Goal: Information Seeking & Learning: Learn about a topic

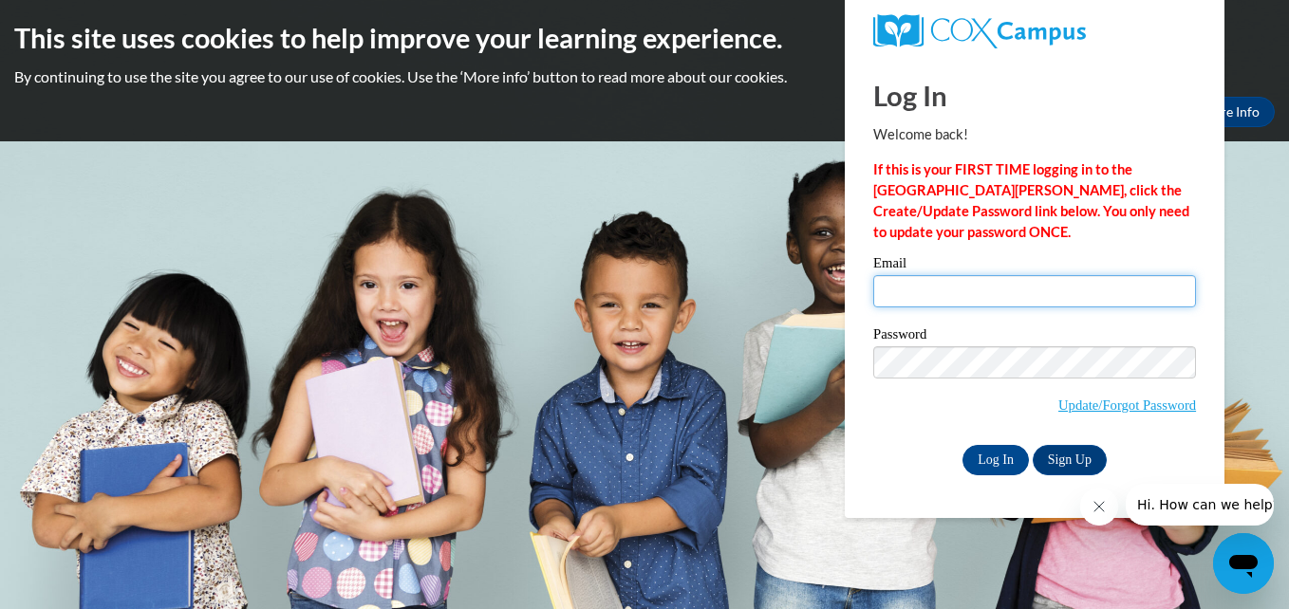
click at [955, 296] on input "Email" at bounding box center [1034, 291] width 323 height 32
type input "krice2473@gmail.com"
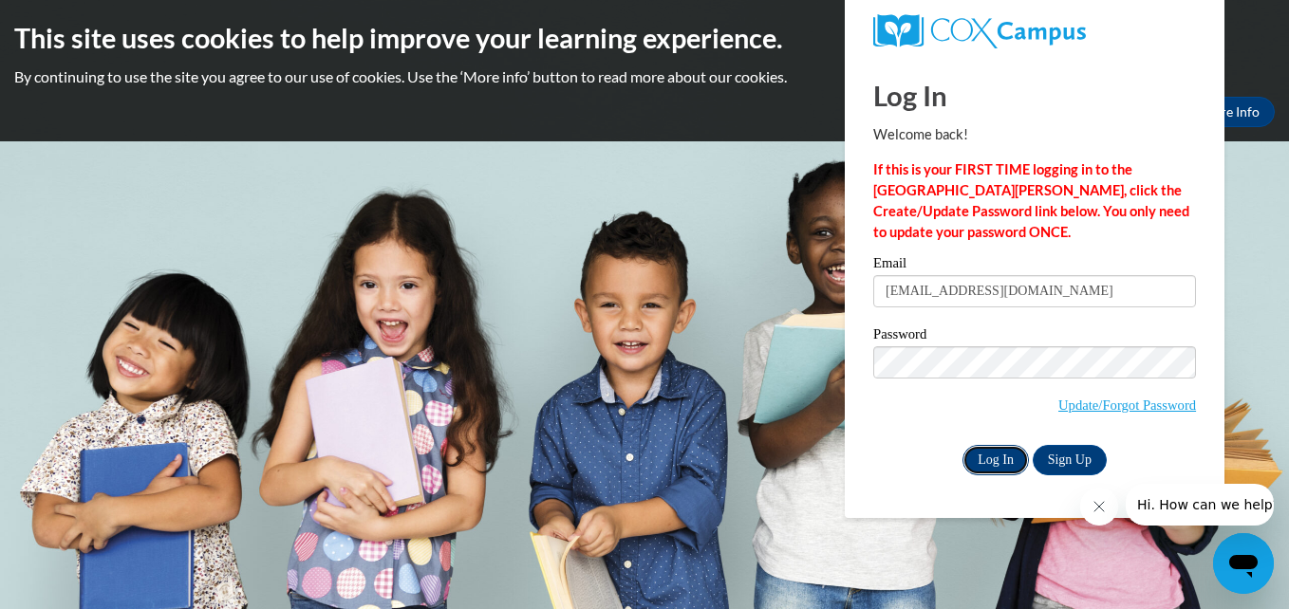
click at [988, 458] on input "Log In" at bounding box center [995, 460] width 66 height 30
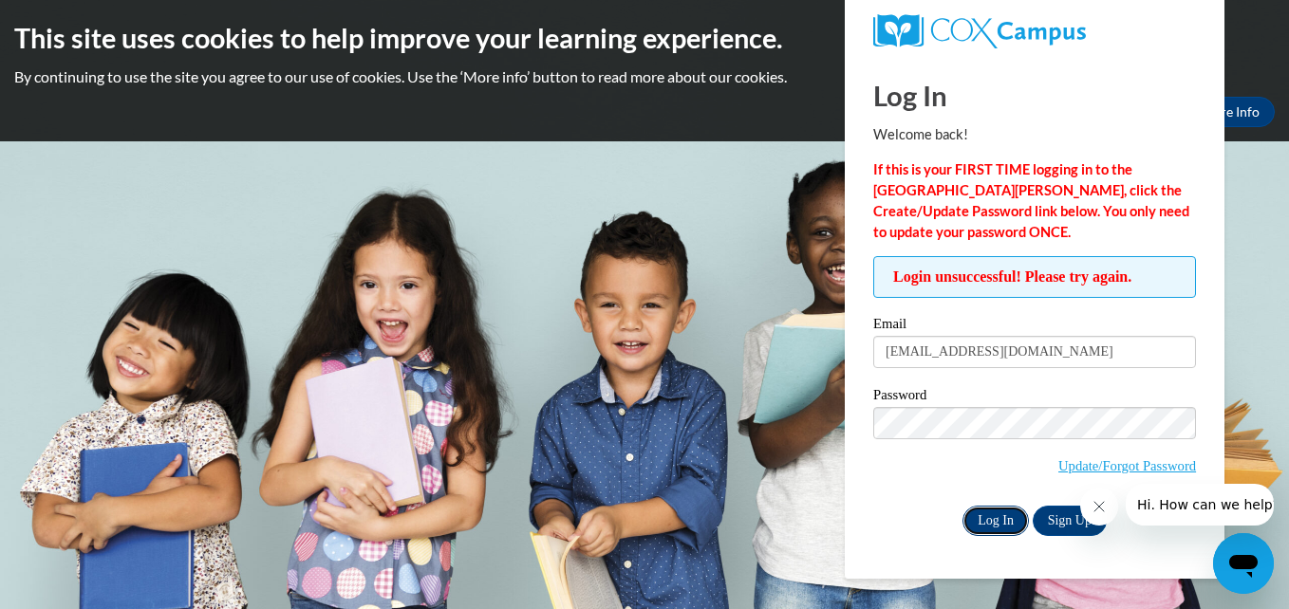
click at [980, 506] on input "Log In" at bounding box center [995, 521] width 66 height 30
click at [978, 518] on input "Log In" at bounding box center [995, 521] width 66 height 30
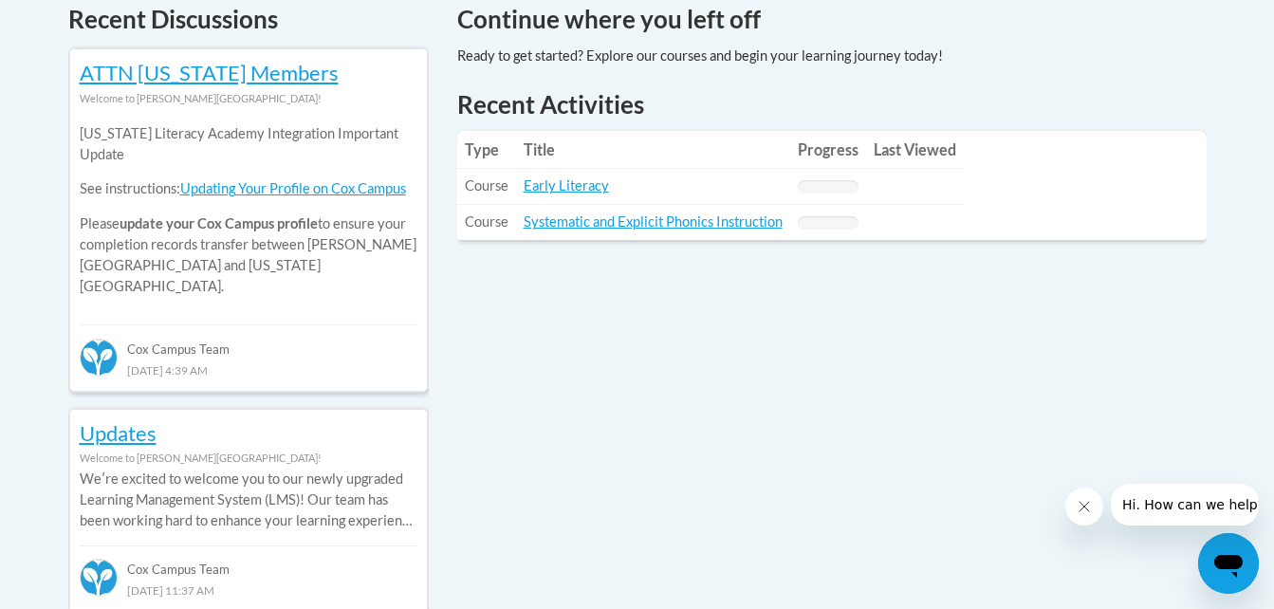
scroll to position [837, 0]
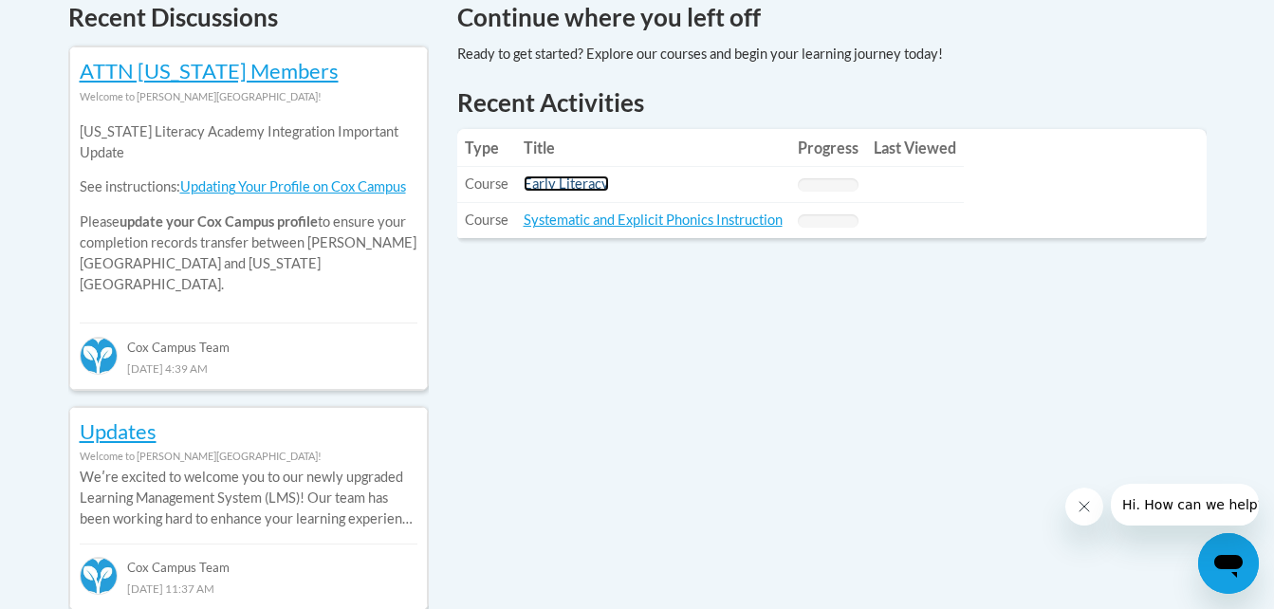
click at [582, 184] on link "Early Literacy" at bounding box center [566, 184] width 85 height 16
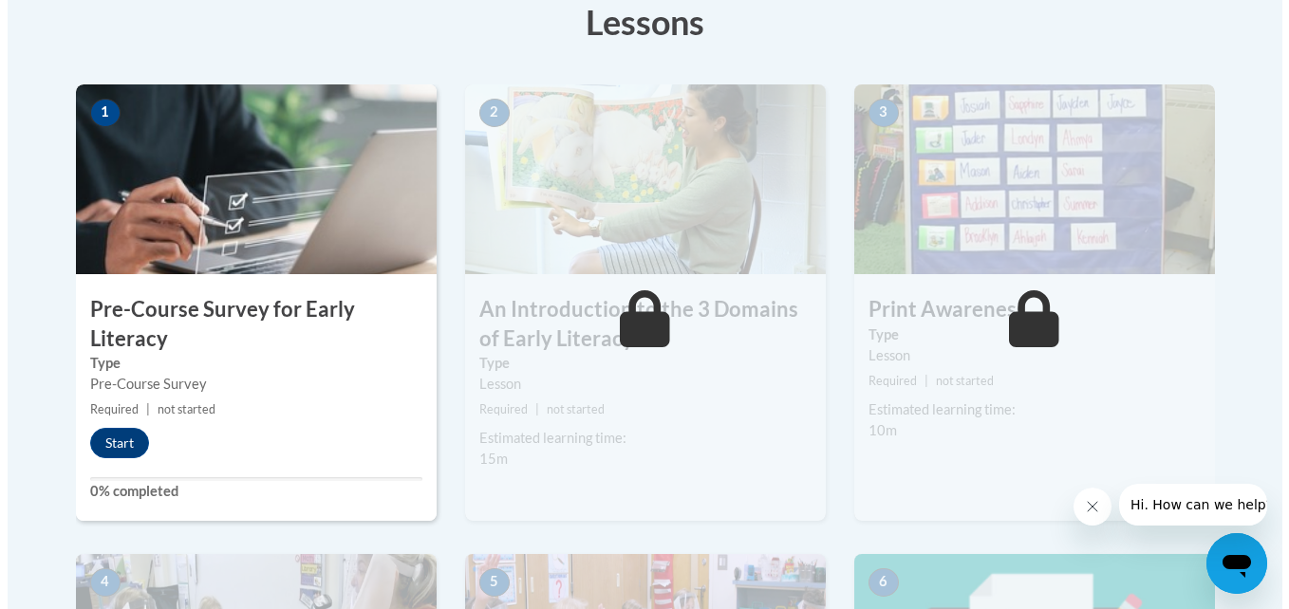
scroll to position [554, 0]
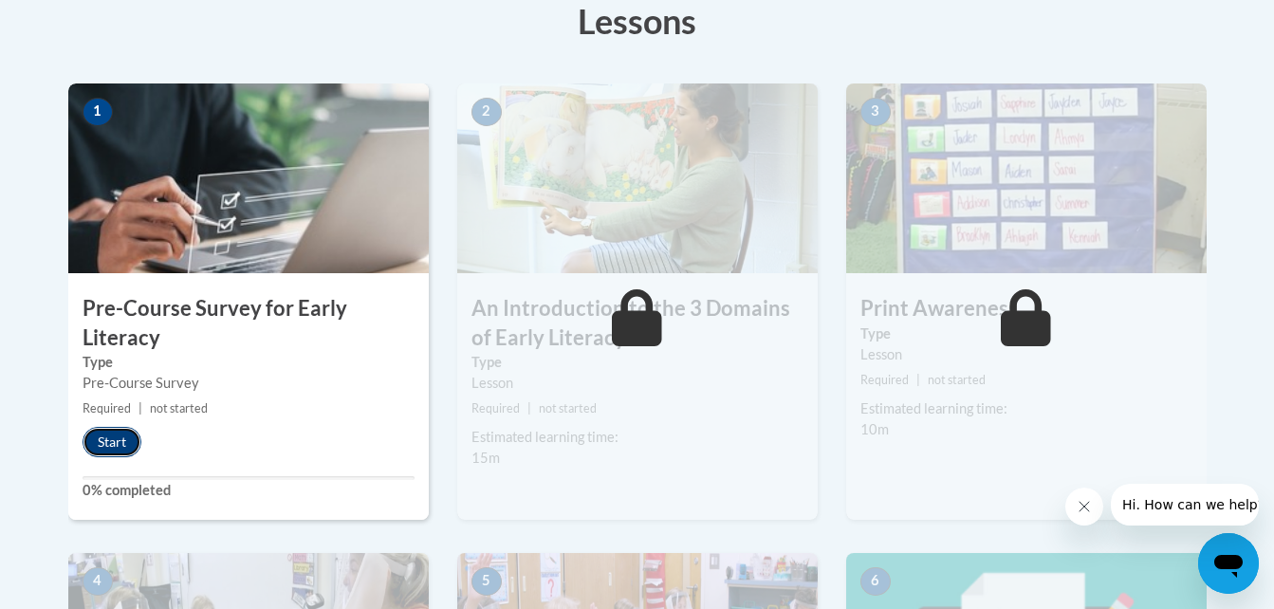
click at [123, 440] on button "Start" at bounding box center [112, 442] width 59 height 30
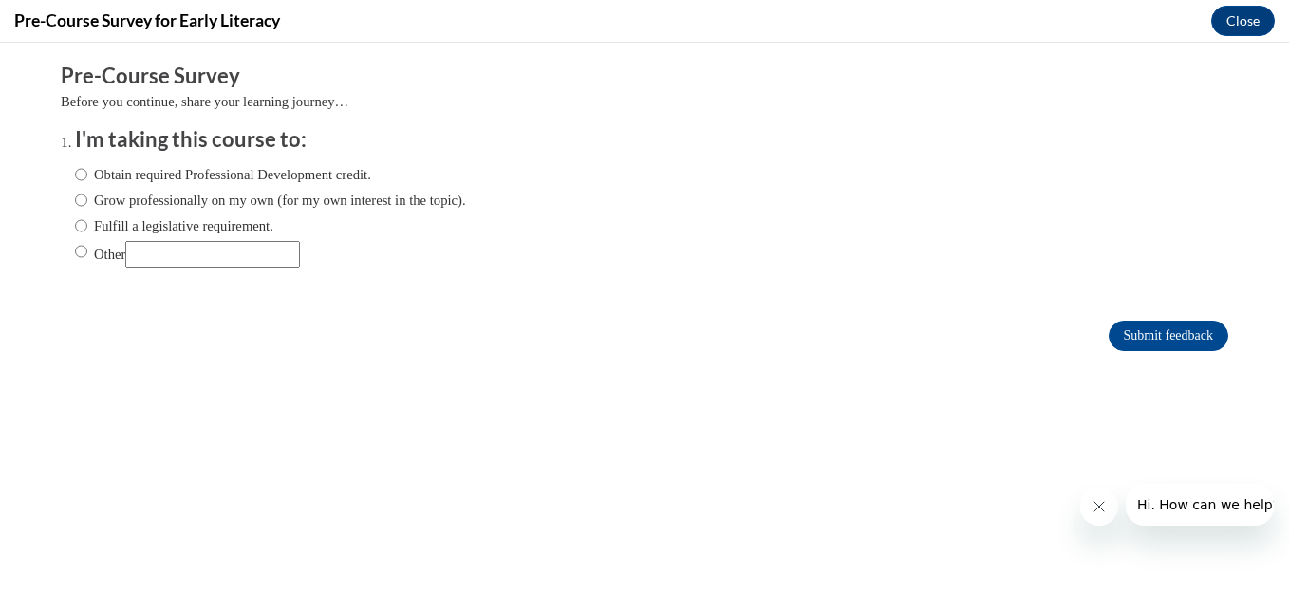
scroll to position [0, 0]
click at [75, 177] on input "Obtain required Professional Development credit." at bounding box center [81, 174] width 12 height 21
radio input "true"
click at [1121, 336] on input "Submit feedback" at bounding box center [1168, 336] width 120 height 30
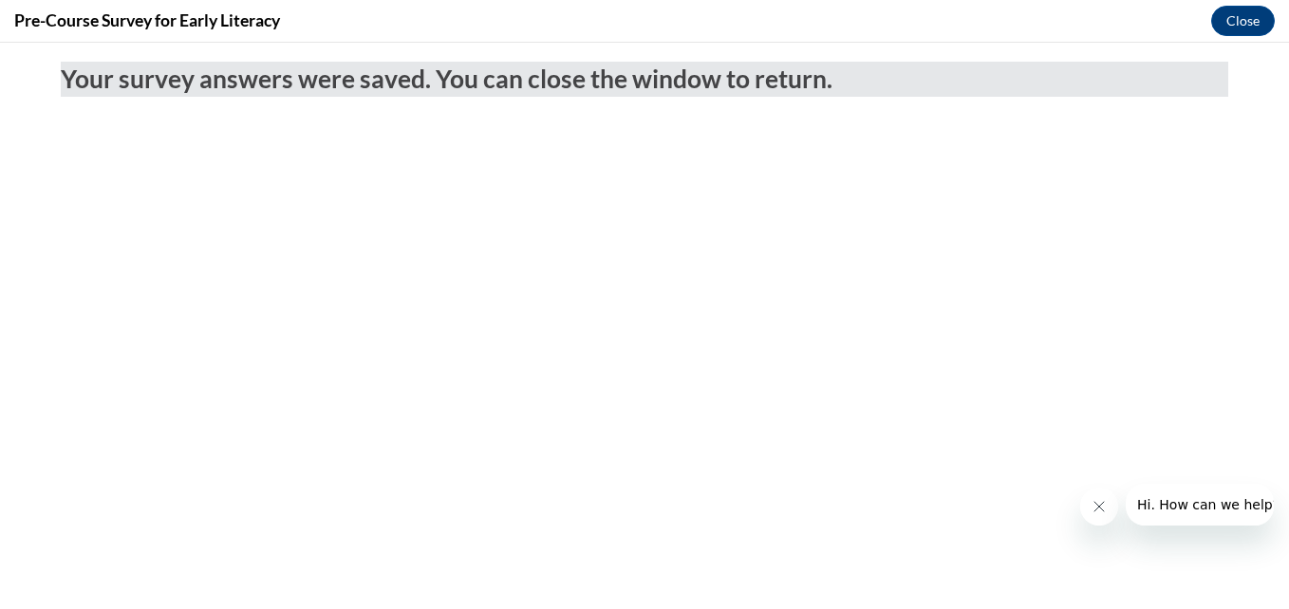
click at [1099, 506] on icon "Close message from company" at bounding box center [1097, 506] width 9 height 9
click at [0, 0] on icon "Close message from company" at bounding box center [0, 0] width 0 height 0
click at [1238, 21] on button "Close" at bounding box center [1243, 21] width 64 height 30
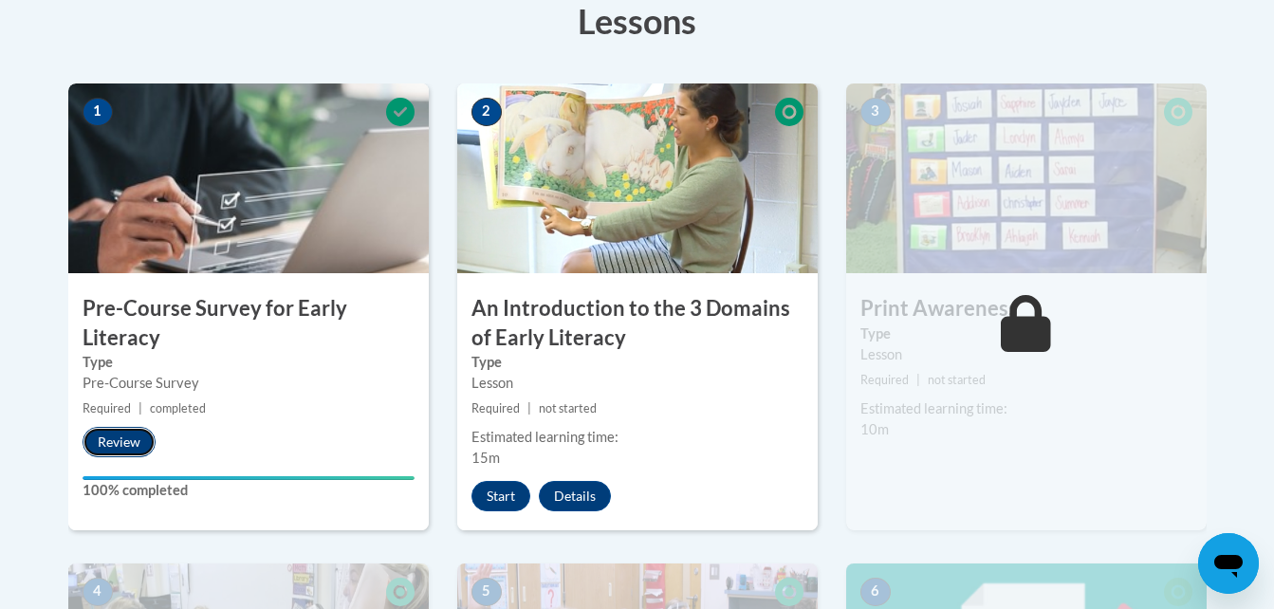
click at [139, 436] on button "Review" at bounding box center [119, 442] width 73 height 30
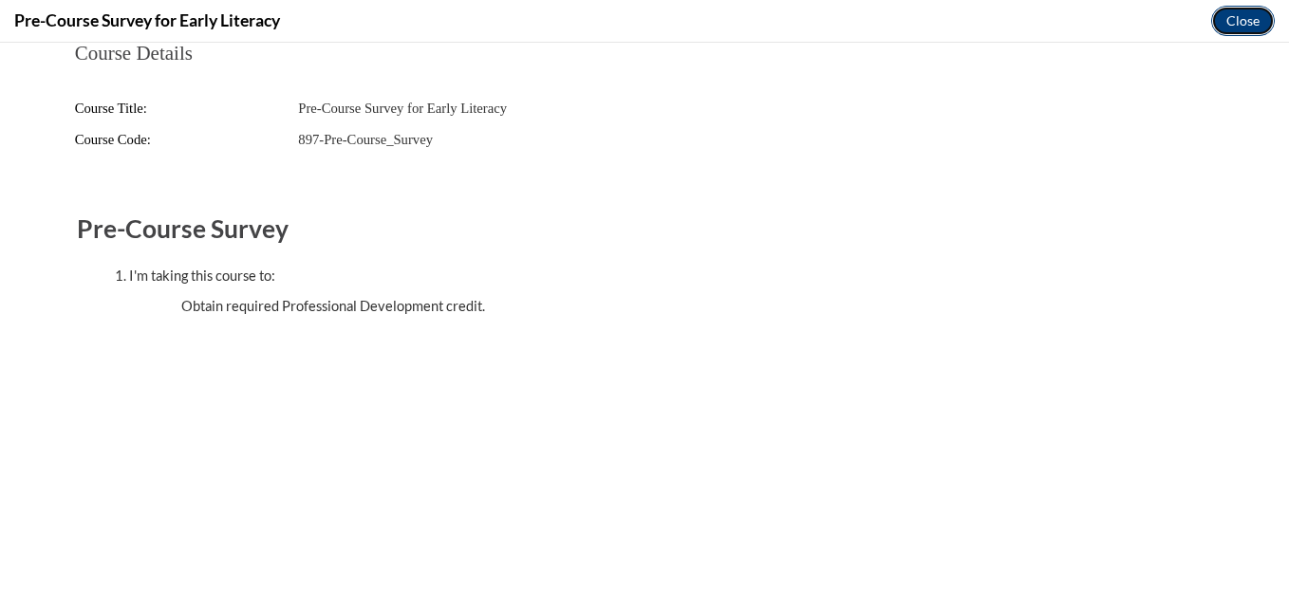
click at [1222, 25] on button "Close" at bounding box center [1243, 21] width 64 height 30
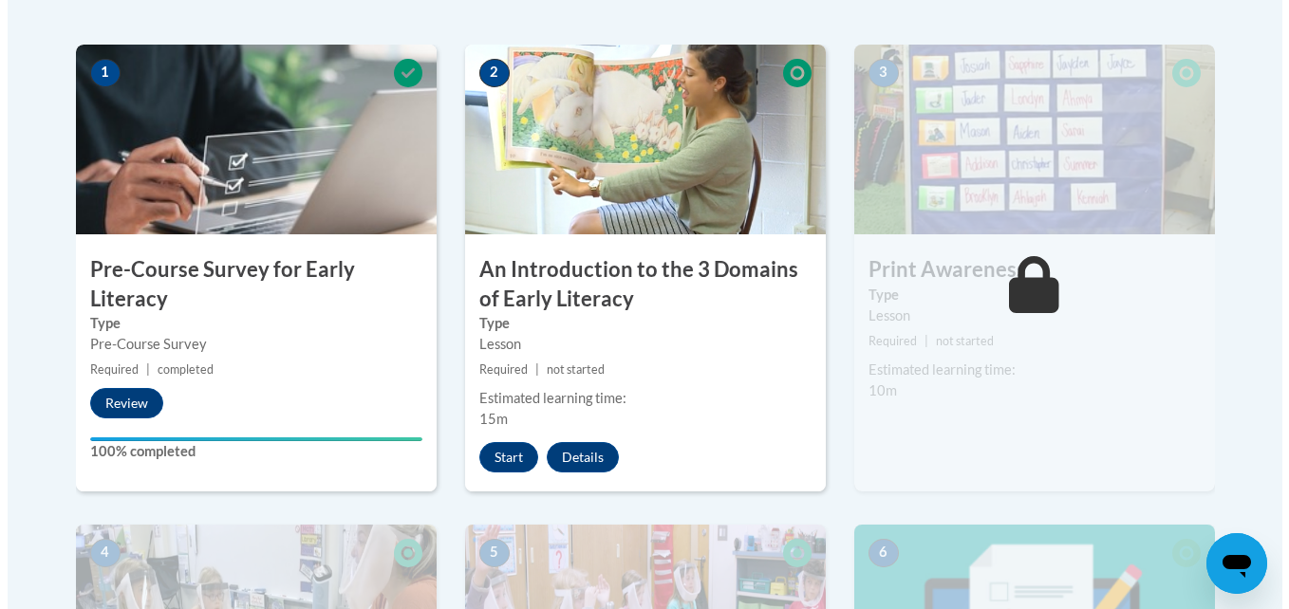
scroll to position [594, 0]
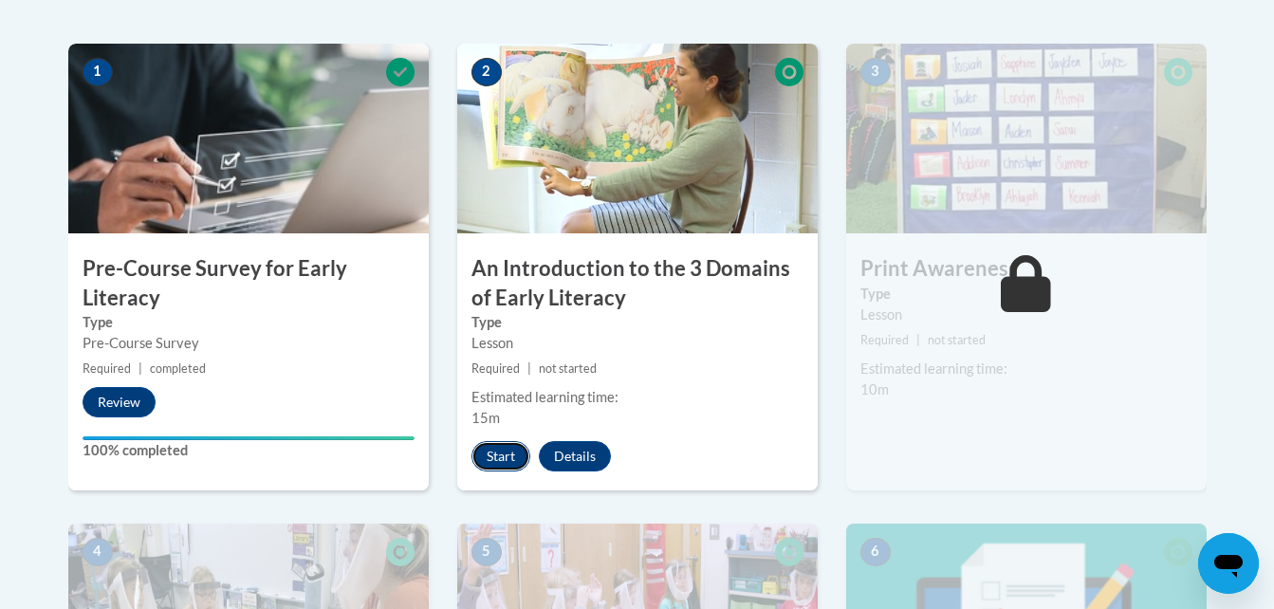
click at [485, 458] on button "Start" at bounding box center [501, 456] width 59 height 30
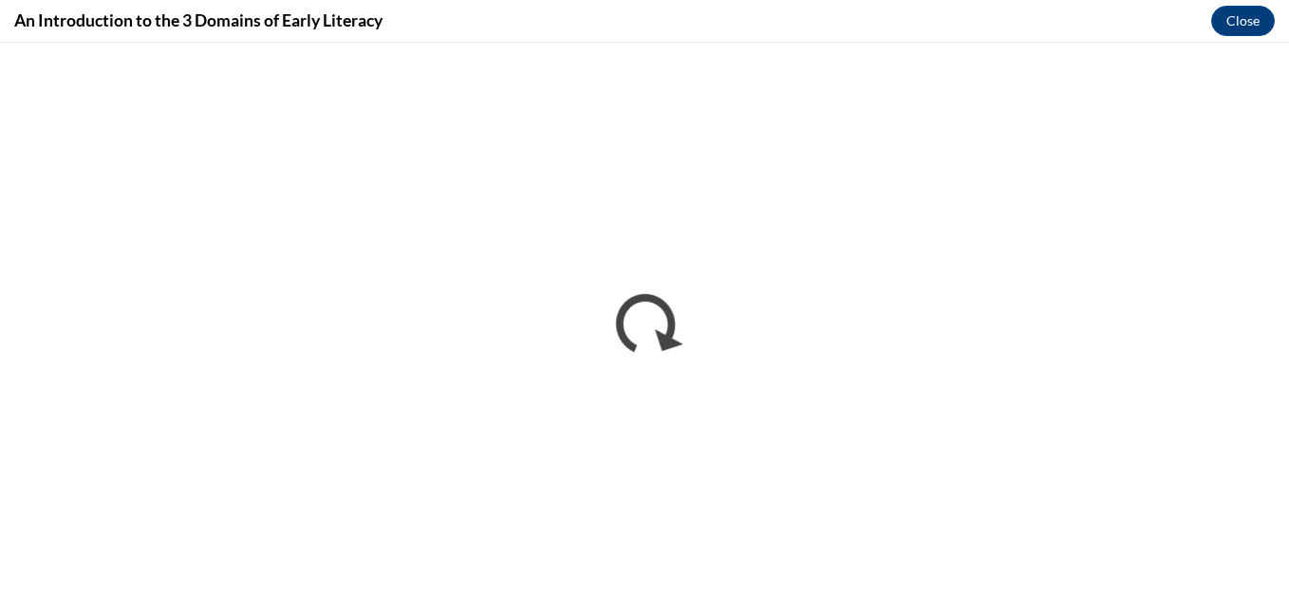
scroll to position [0, 0]
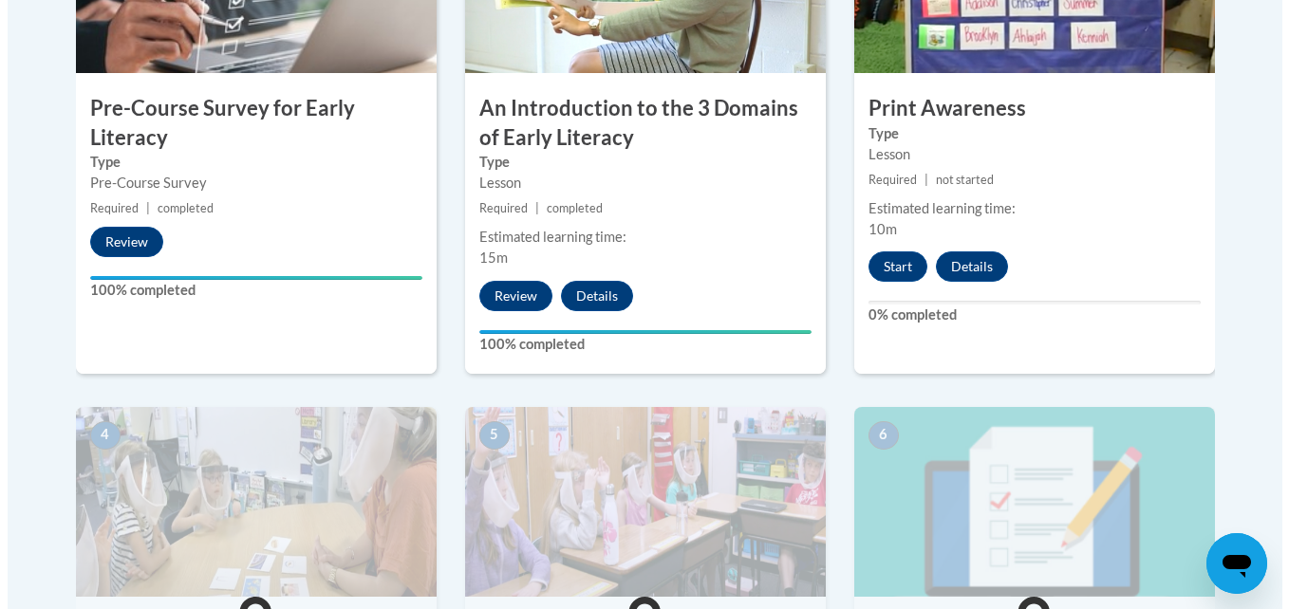
scroll to position [670, 0]
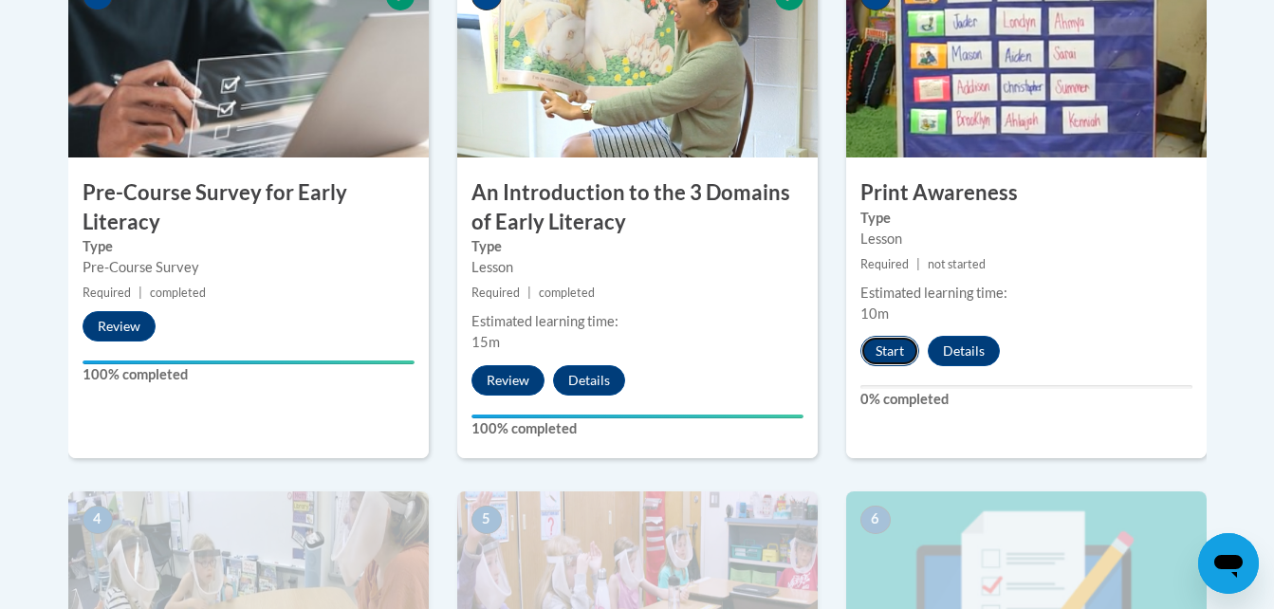
click at [886, 352] on button "Start" at bounding box center [890, 351] width 59 height 30
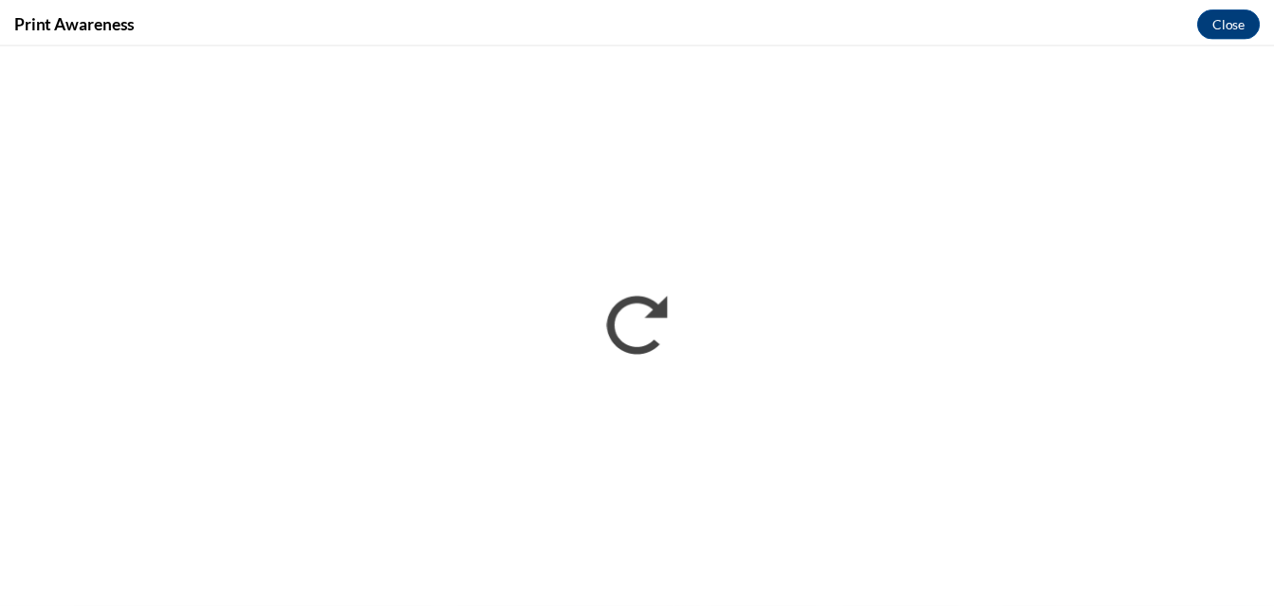
scroll to position [0, 0]
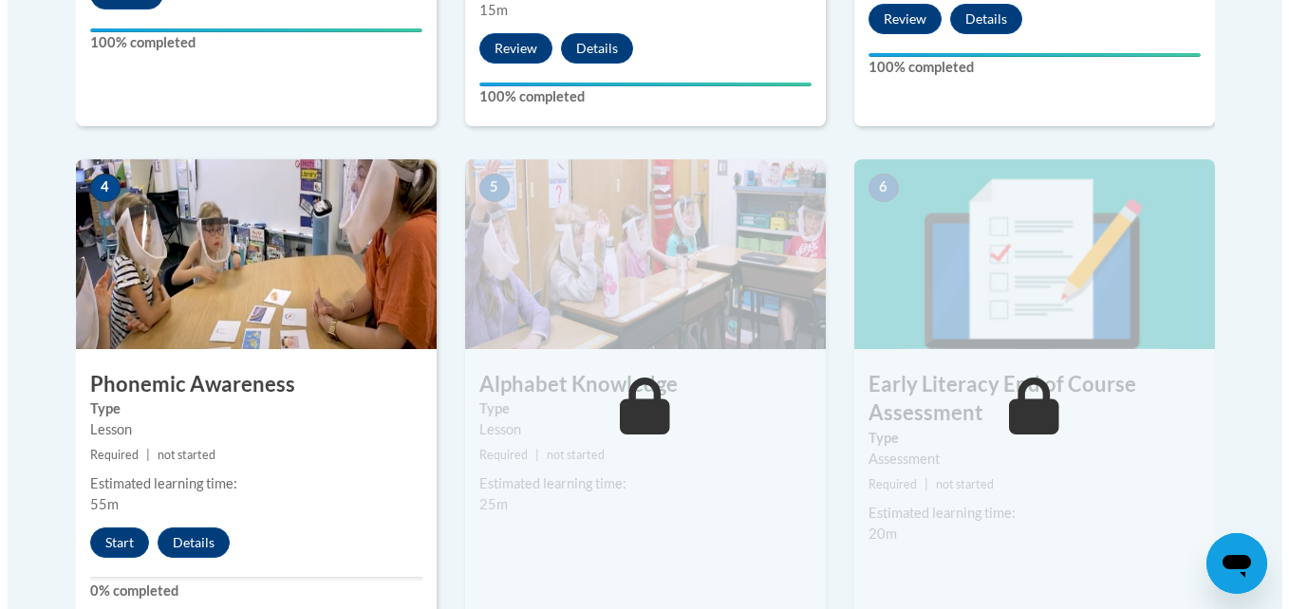
scroll to position [1223, 0]
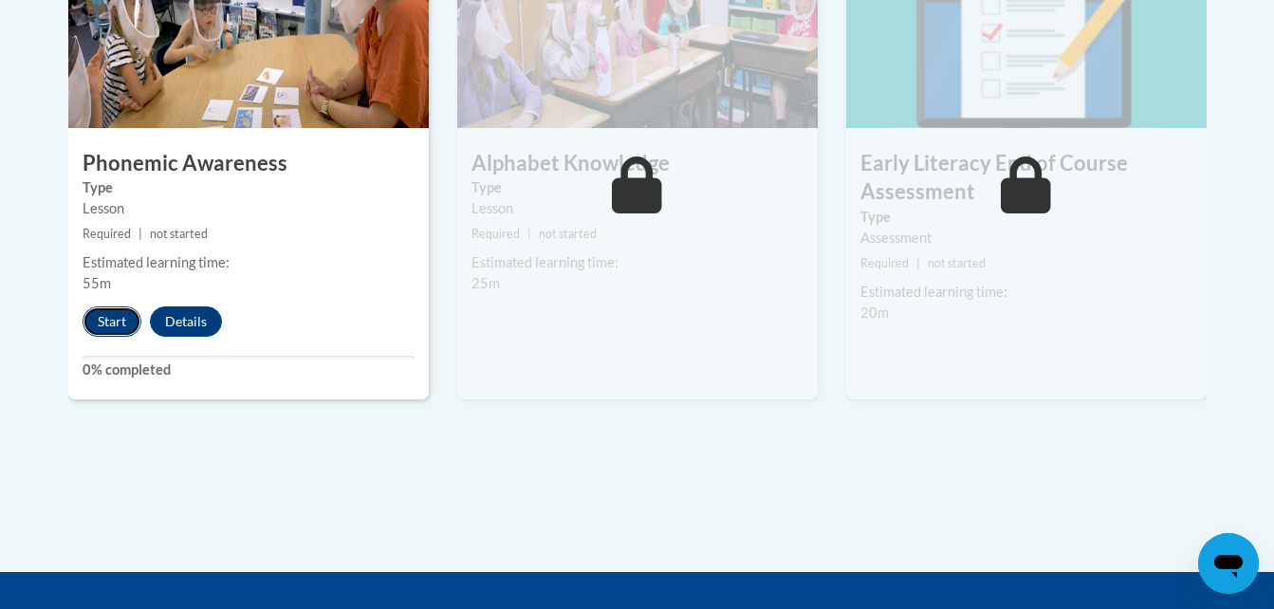
click at [120, 324] on button "Start" at bounding box center [112, 321] width 59 height 30
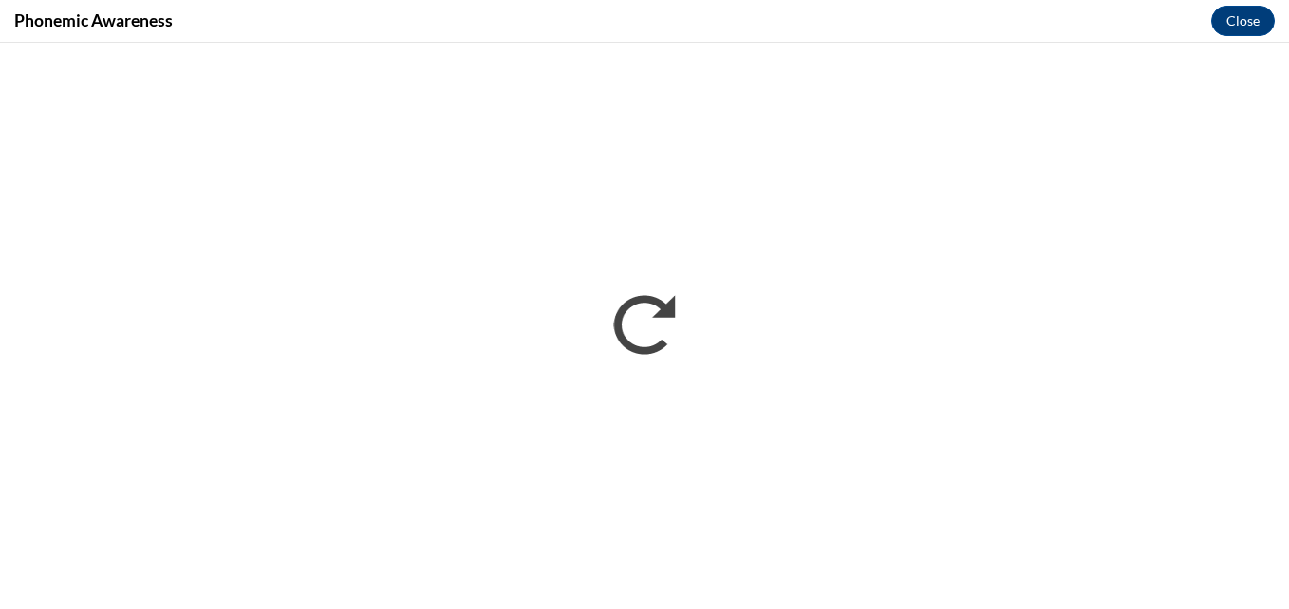
scroll to position [0, 0]
